Goal: Navigation & Orientation: Understand site structure

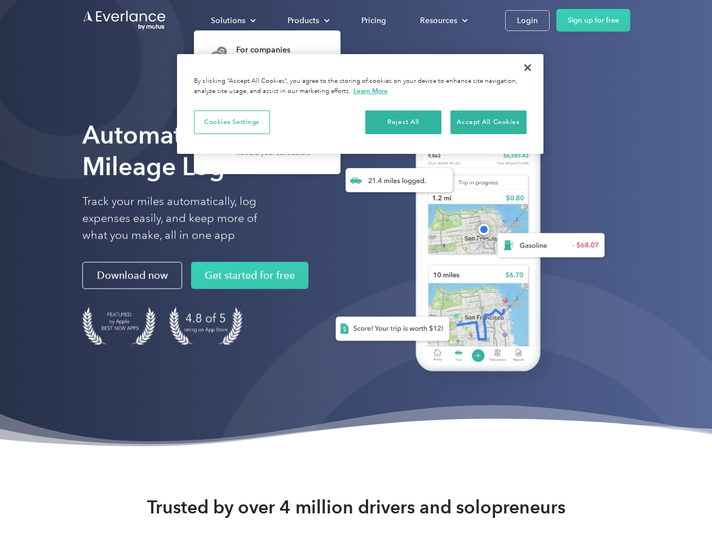
click at [233, 20] on div "Solutions" at bounding box center [228, 21] width 34 height 14
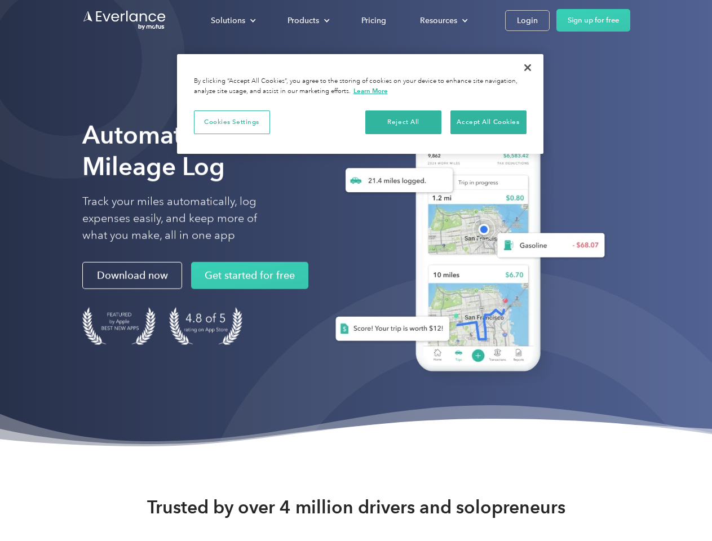
click at [307, 20] on div "Products" at bounding box center [303, 21] width 32 height 14
click at [442, 20] on div "Resources" at bounding box center [438, 21] width 37 height 14
click at [232, 122] on button "Cookies Settings" at bounding box center [232, 122] width 76 height 24
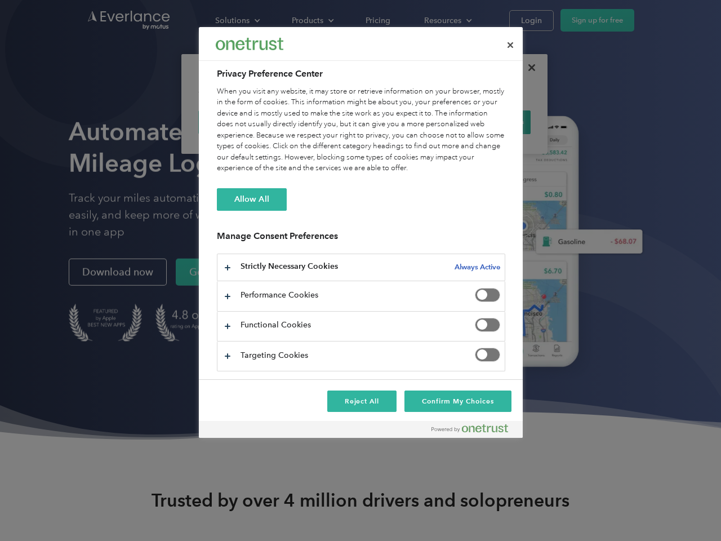
click at [404, 122] on div "When you visit any website, it may store or retrieve information on your browse…" at bounding box center [361, 130] width 289 height 88
click at [488, 122] on div "When you visit any website, it may store or retrieve information on your browse…" at bounding box center [361, 130] width 289 height 88
click at [528, 68] on div at bounding box center [360, 270] width 721 height 541
